Goal: Check status: Check status

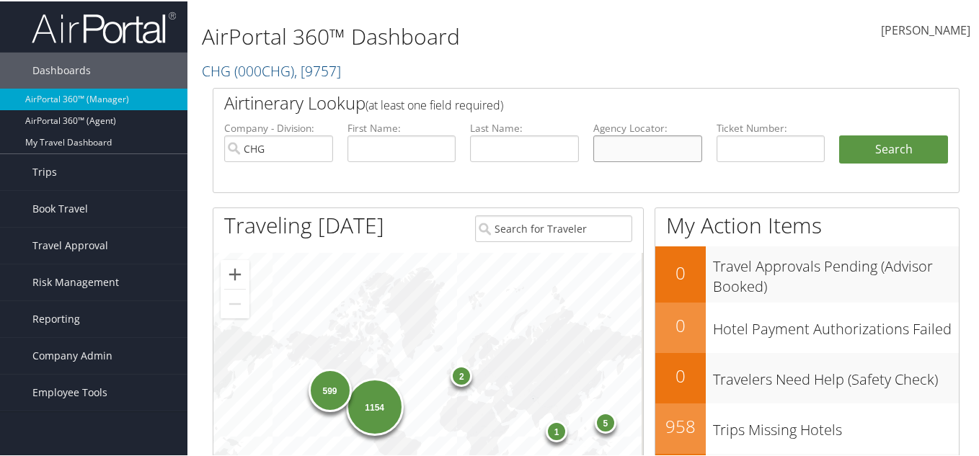
click at [610, 147] on input "text" at bounding box center [647, 147] width 109 height 27
paste input "EKSRVC"
type input "EKSRVC"
click at [839, 134] on button "Search" at bounding box center [893, 148] width 109 height 29
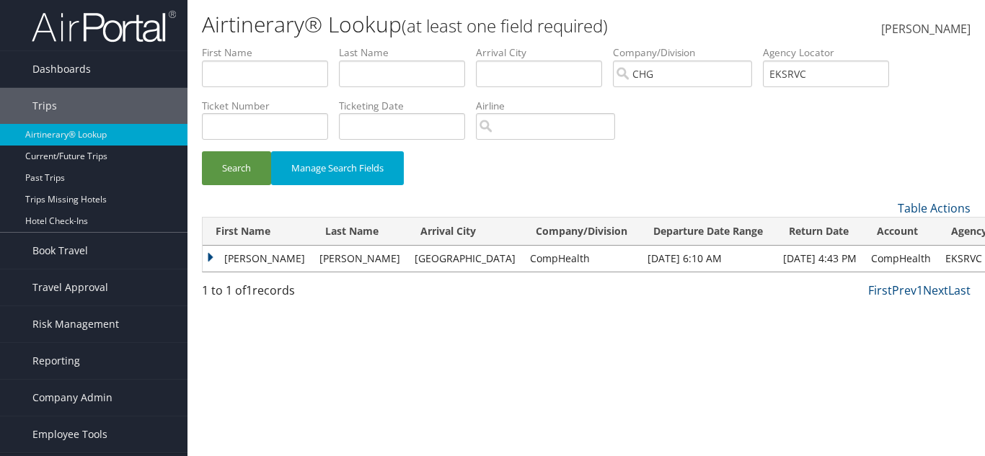
click at [211, 254] on td "[PERSON_NAME]" at bounding box center [258, 259] width 110 height 26
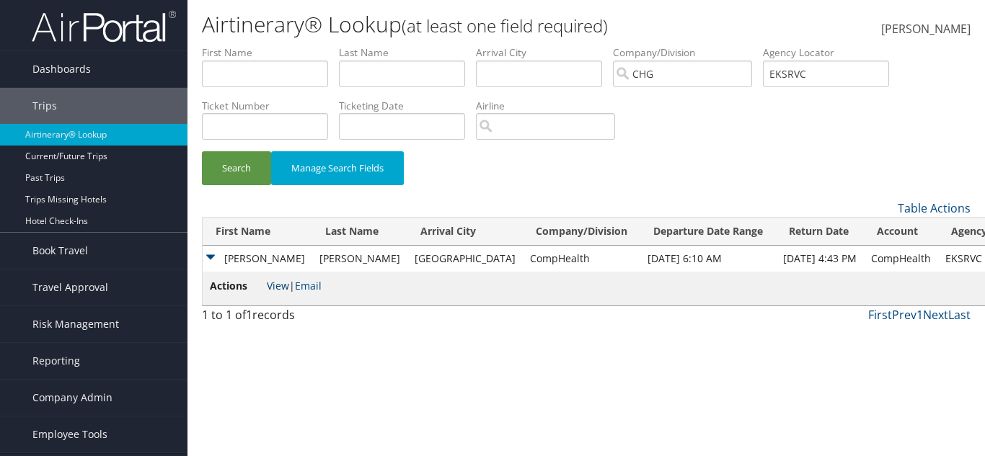
click at [278, 282] on link "View" at bounding box center [278, 286] width 22 height 14
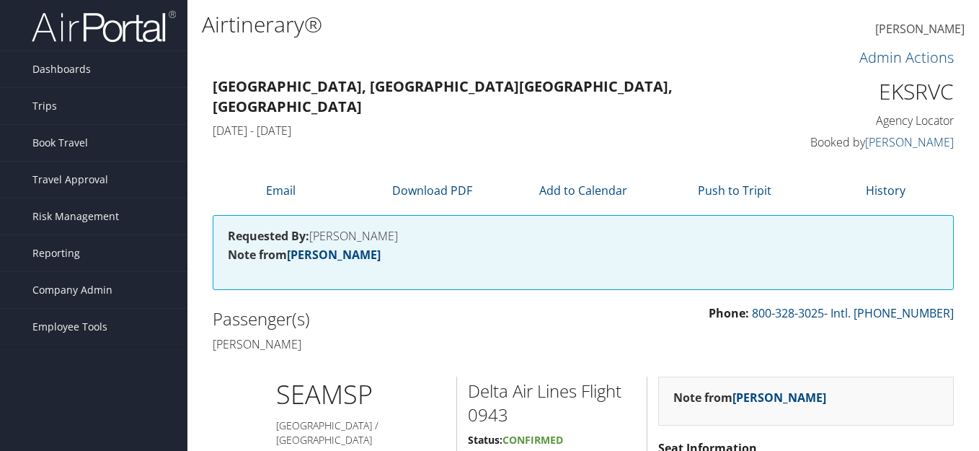
scroll to position [361, 0]
